Goal: Information Seeking & Learning: Learn about a topic

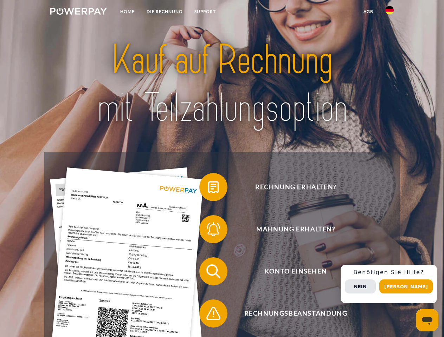
click at [78, 12] on img at bounding box center [78, 11] width 57 height 7
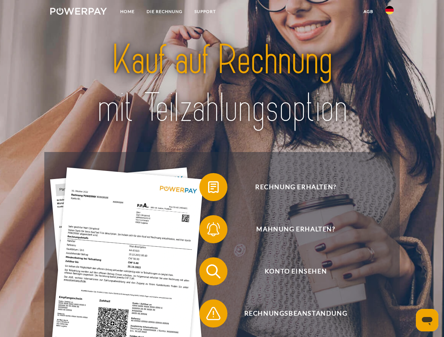
click at [389, 12] on img at bounding box center [389, 10] width 8 height 8
click at [368, 12] on link "agb" at bounding box center [368, 11] width 22 height 13
click at [208, 189] on span at bounding box center [202, 187] width 35 height 35
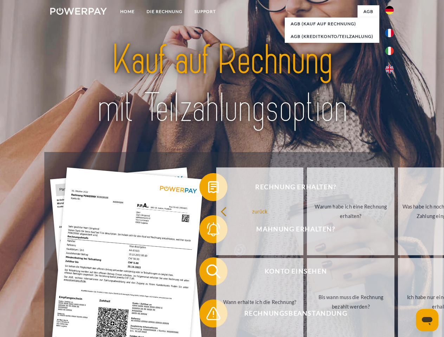
click at [208, 231] on div "Rechnung erhalten? Mahnung erhalten? Konto einsehen" at bounding box center [221, 292] width 355 height 281
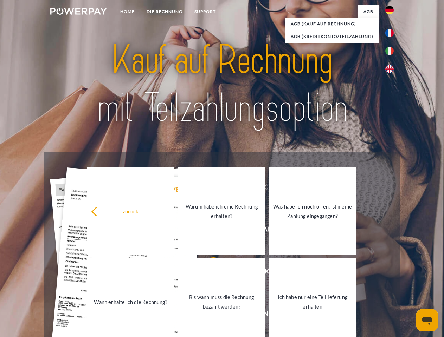
click at [208, 273] on link "Bis wann muss die Rechnung bezahlt werden?" at bounding box center [222, 302] width 88 height 88
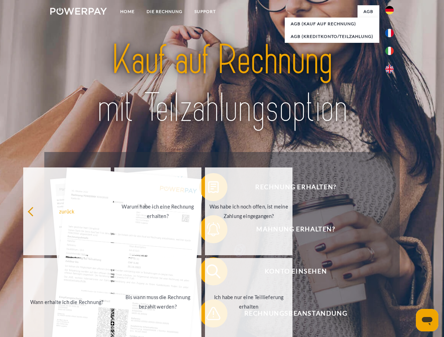
click at [208, 315] on span at bounding box center [202, 313] width 35 height 35
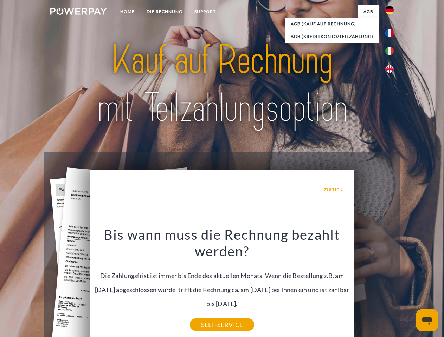
click at [391, 284] on div "Rechnung erhalten? Mahnung erhalten? Konto einsehen" at bounding box center [221, 292] width 355 height 281
click at [374, 286] on span "Konto einsehen" at bounding box center [295, 272] width 172 height 28
click at [408, 287] on header "Home DIE RECHNUNG SUPPORT" at bounding box center [222, 242] width 444 height 485
